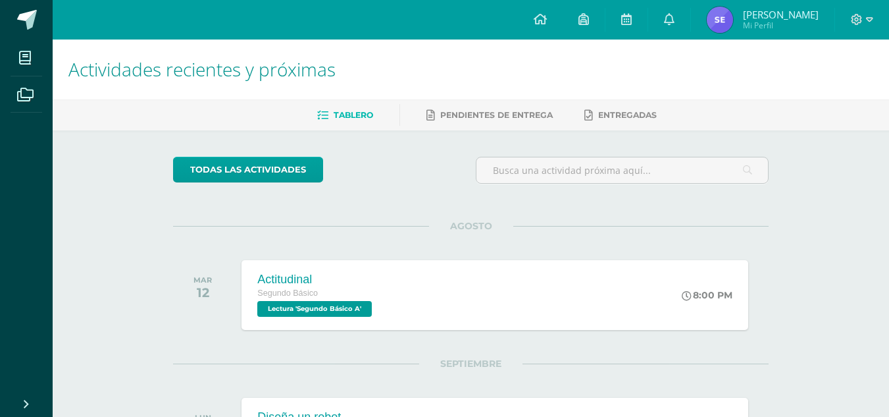
click at [29, 18] on span at bounding box center [27, 20] width 20 height 20
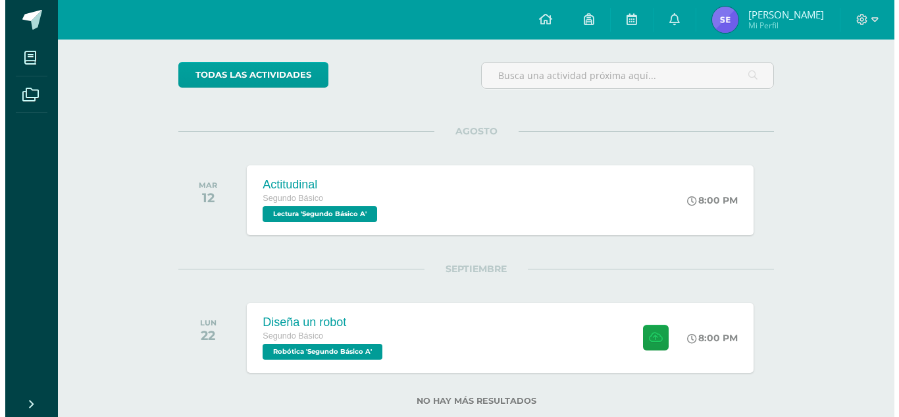
scroll to position [126, 0]
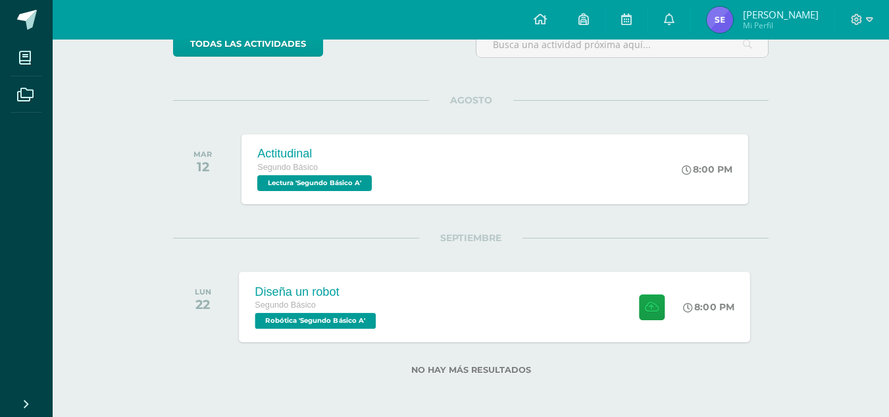
click at [431, 322] on div "Diseña un robot Segundo Básico Robótica 'Segundo Básico A' 8:00 PM Diseña un ro…" at bounding box center [495, 306] width 511 height 70
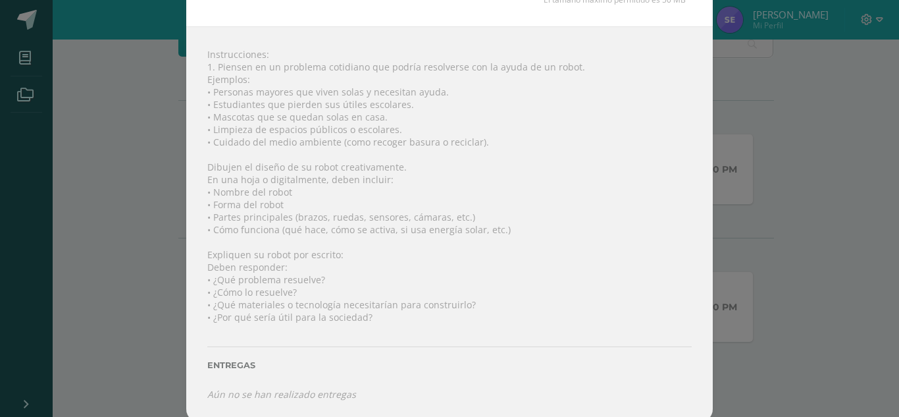
scroll to position [134, 0]
click at [730, 147] on div "Diseña un robot Robótica Fecha: Lunes 22 de Septiembre Hora: 20:00 División: Zo…" at bounding box center [449, 141] width 888 height 550
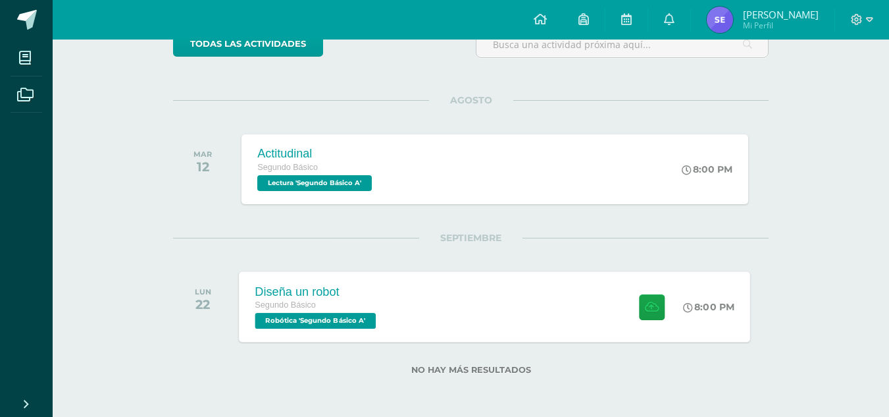
click at [436, 299] on div "Diseña un robot Segundo Básico Robótica 'Segundo Básico A' 8:00 PM Diseña un ro…" at bounding box center [495, 306] width 511 height 70
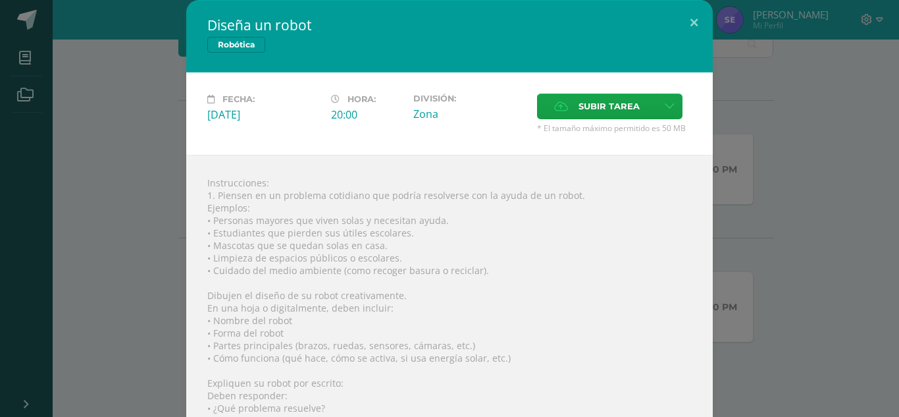
click at [772, 193] on div "Diseña un robot Robótica Fecha: Lunes 22 de Septiembre Hora: 20:00 División: Zo…" at bounding box center [449, 275] width 888 height 550
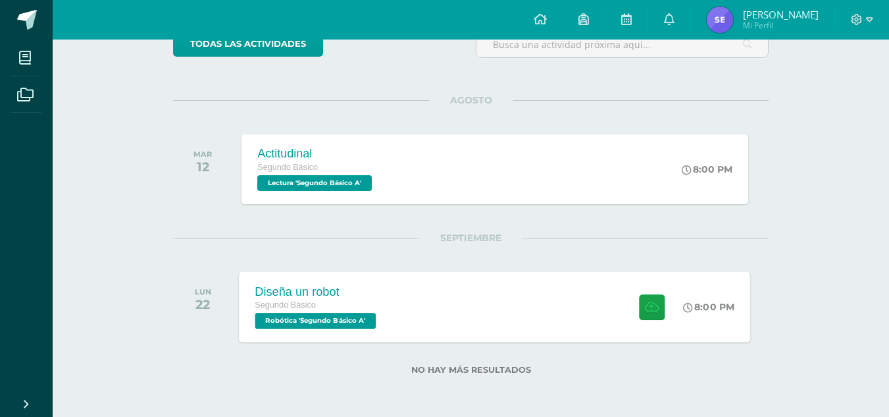
click at [408, 302] on div "Diseña un robot Segundo Básico Robótica 'Segundo Básico A' 8:00 PM Diseña un ro…" at bounding box center [495, 306] width 511 height 70
